Goal: Task Accomplishment & Management: Manage account settings

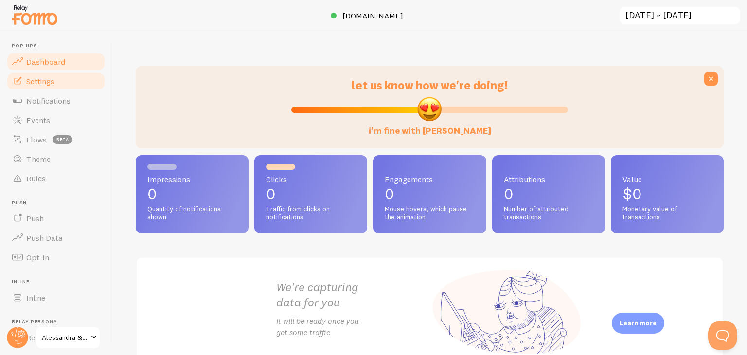
click at [63, 81] on link "Settings" at bounding box center [56, 81] width 100 height 19
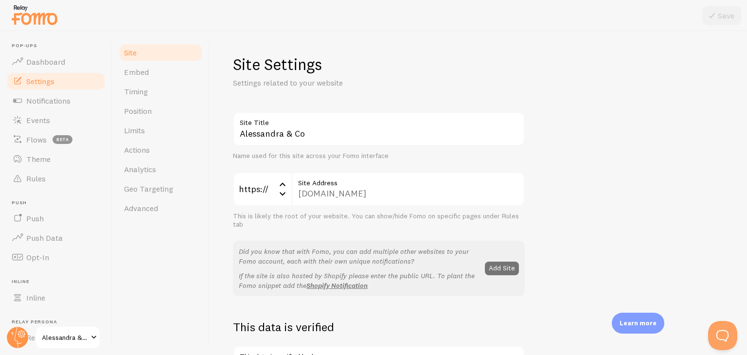
click at [60, 47] on span "Pop-ups" at bounding box center [59, 46] width 94 height 6
click at [54, 61] on span "Dashboard" at bounding box center [45, 62] width 39 height 10
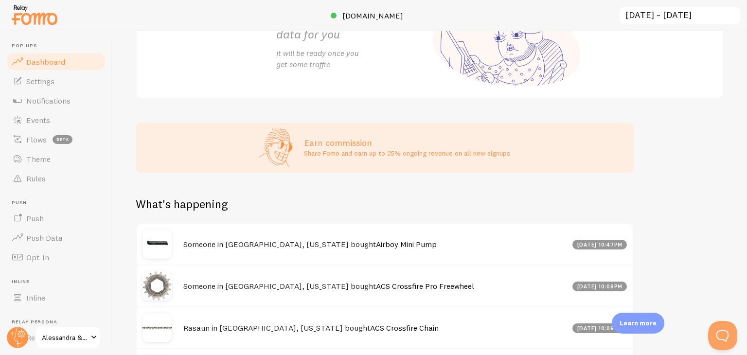
scroll to position [433, 0]
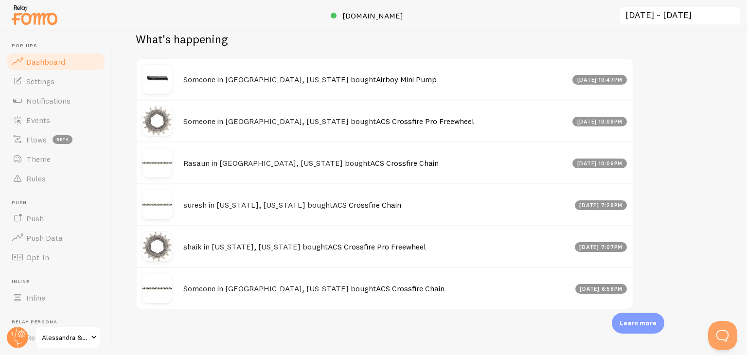
drag, startPoint x: 747, startPoint y: 135, endPoint x: 732, endPoint y: 366, distance: 231.1
click at [732, 355] on html "Pop-ups Dashboard Settings Notifications Events Flows beta Theme Rules [GEOGRAP…" at bounding box center [373, 177] width 747 height 355
click at [33, 181] on span "Rules" at bounding box center [35, 179] width 19 height 10
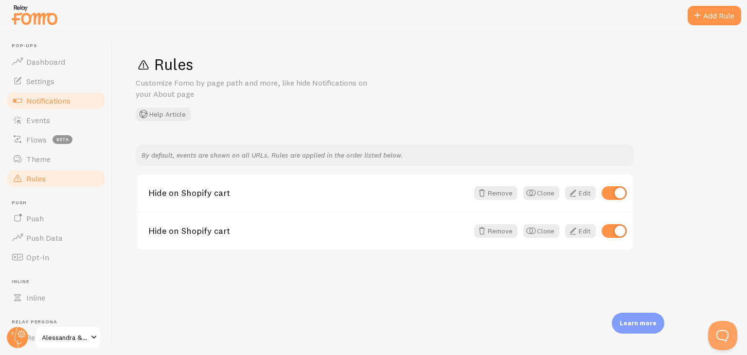
click at [49, 109] on link "Notifications" at bounding box center [56, 100] width 100 height 19
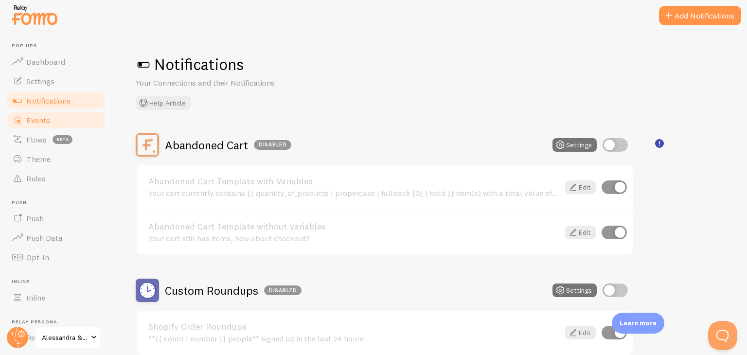
click at [44, 125] on span "Events" at bounding box center [38, 120] width 24 height 10
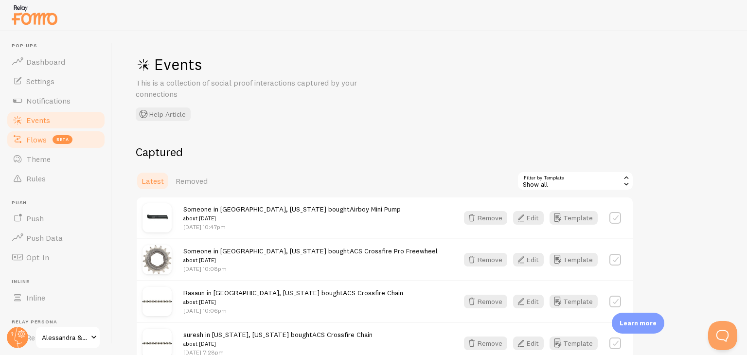
click at [41, 141] on span "Flows" at bounding box center [36, 140] width 20 height 10
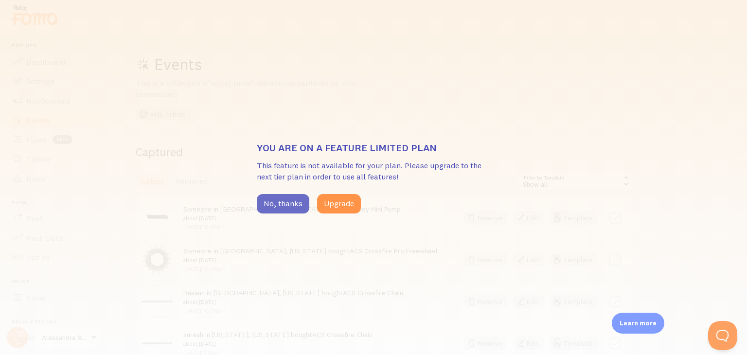
click at [288, 205] on button "No, thanks" at bounding box center [283, 203] width 53 height 19
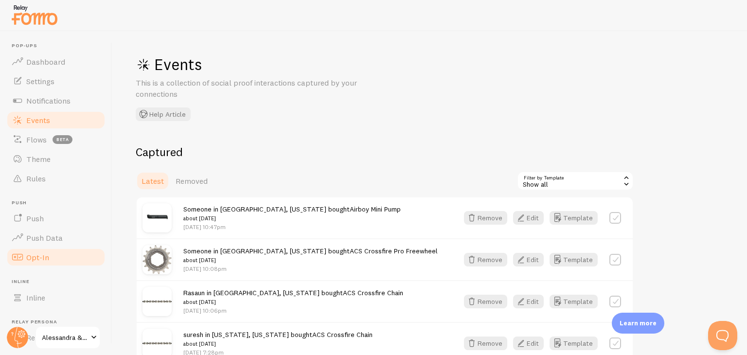
click at [36, 260] on span "Opt-In" at bounding box center [37, 258] width 23 height 10
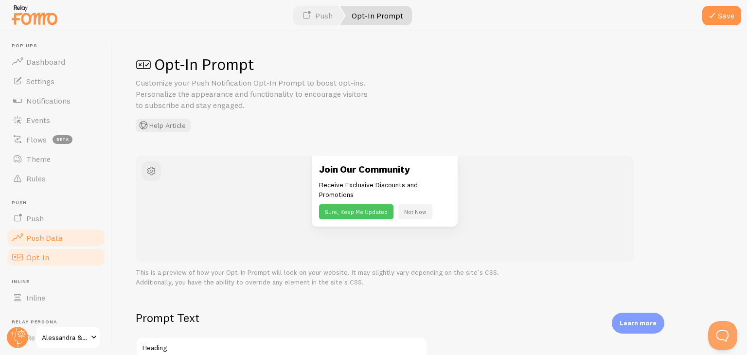
click at [40, 236] on span "Push Data" at bounding box center [44, 238] width 36 height 10
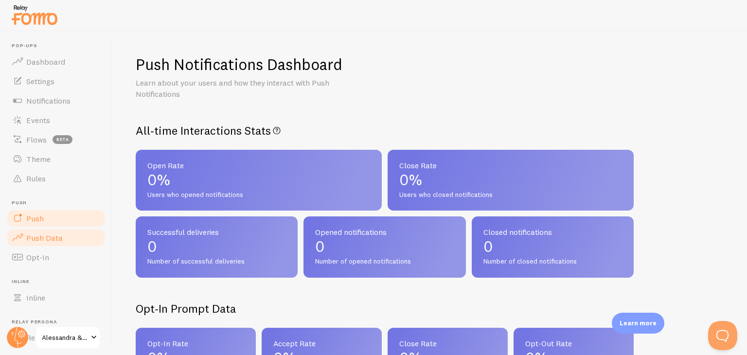
click at [50, 214] on link "Push" at bounding box center [56, 218] width 100 height 19
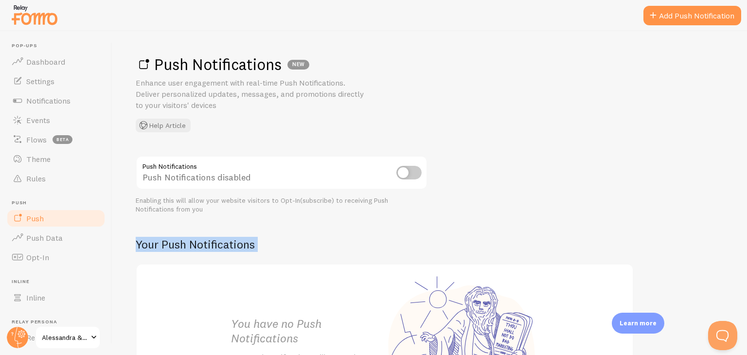
drag, startPoint x: 112, startPoint y: 222, endPoint x: 117, endPoint y: 287, distance: 64.9
click at [117, 287] on div "Push Notifications NEW Enhance user engagement with real-time Push Notification…" at bounding box center [429, 193] width 635 height 324
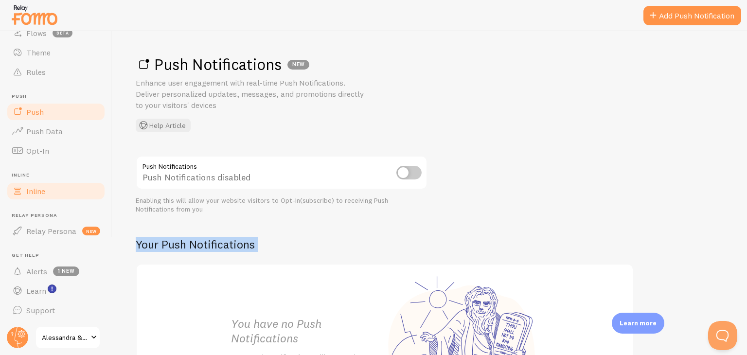
click at [68, 184] on link "Inline" at bounding box center [56, 190] width 100 height 19
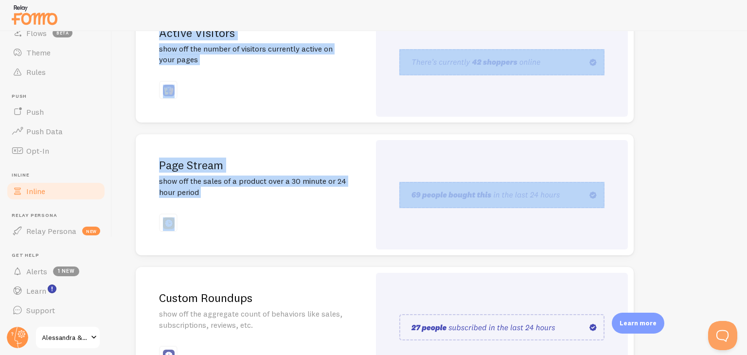
scroll to position [160, 0]
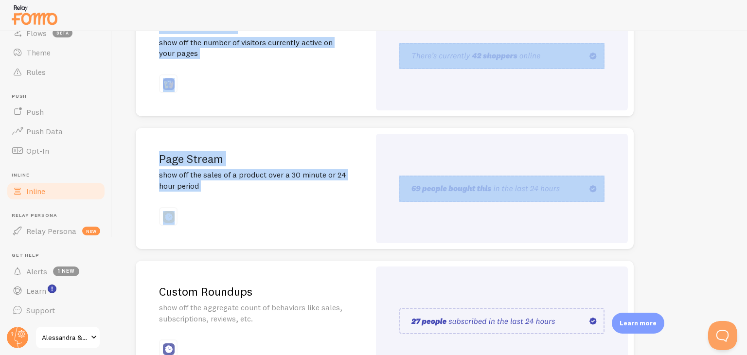
drag, startPoint x: 747, startPoint y: 81, endPoint x: 747, endPoint y: 169, distance: 88.1
click at [747, 169] on div "Inline Enhance the credibility of your website with strategically placed social…" at bounding box center [429, 193] width 635 height 324
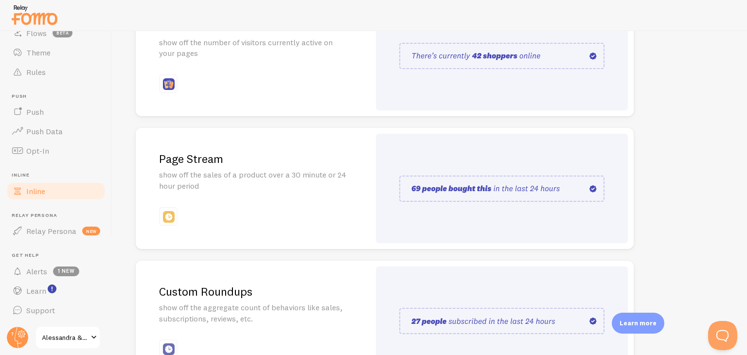
click at [328, 160] on h2 "Page Stream" at bounding box center [253, 158] width 188 height 15
click at [411, 53] on img at bounding box center [501, 56] width 205 height 26
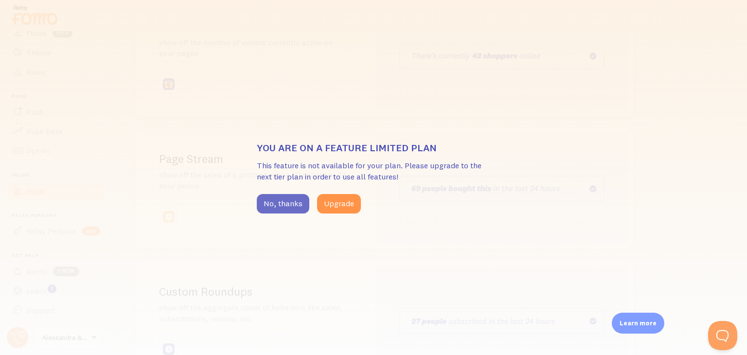
click at [296, 196] on button "No, thanks" at bounding box center [283, 203] width 53 height 19
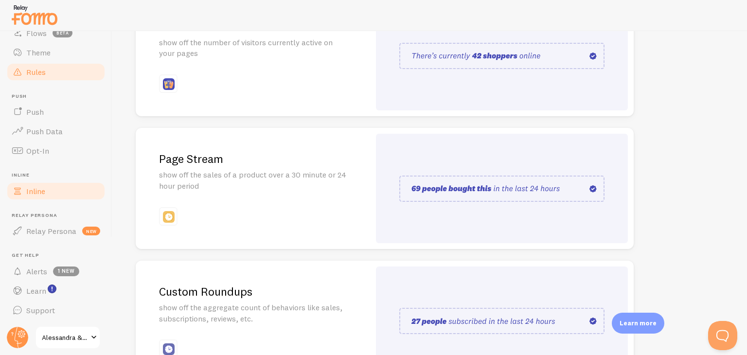
click at [28, 73] on span "Rules" at bounding box center [35, 72] width 19 height 10
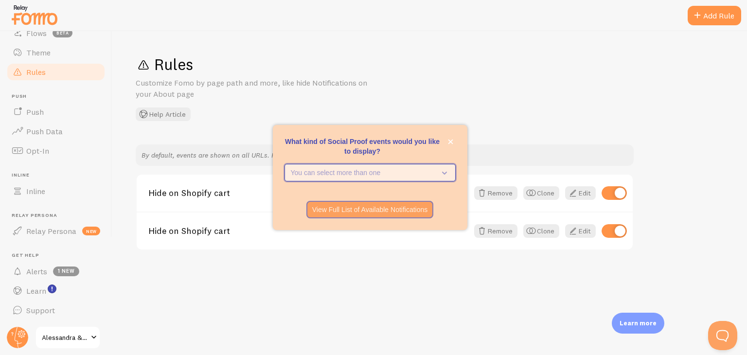
click at [444, 173] on icon "What kind of Social Proof events would you like to display?" at bounding box center [443, 172] width 14 height 11
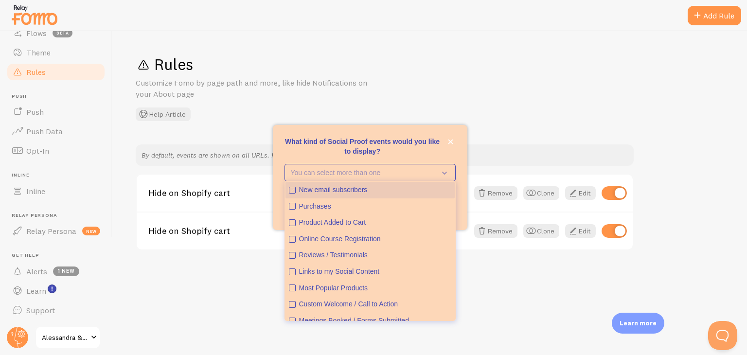
click at [409, 192] on div "New email subscribers" at bounding box center [375, 190] width 152 height 10
click at [440, 152] on p "What kind of Social Proof events would you like to display?" at bounding box center [370, 146] width 171 height 19
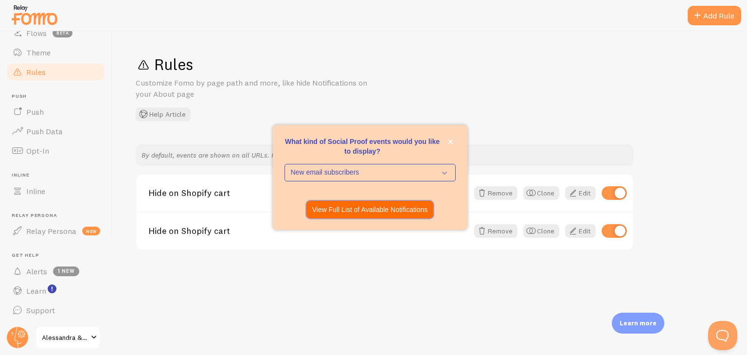
click at [402, 205] on p "View Full List of Available Notifications" at bounding box center [370, 210] width 116 height 10
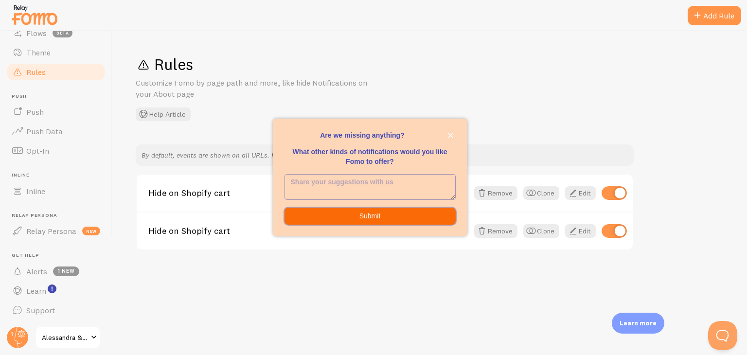
click at [392, 220] on button "Submit" at bounding box center [370, 217] width 171 height 18
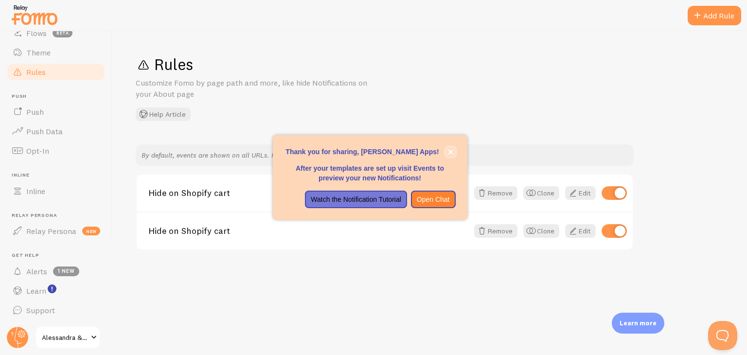
click at [451, 152] on icon "close," at bounding box center [450, 152] width 5 height 5
